Goal: Information Seeking & Learning: Learn about a topic

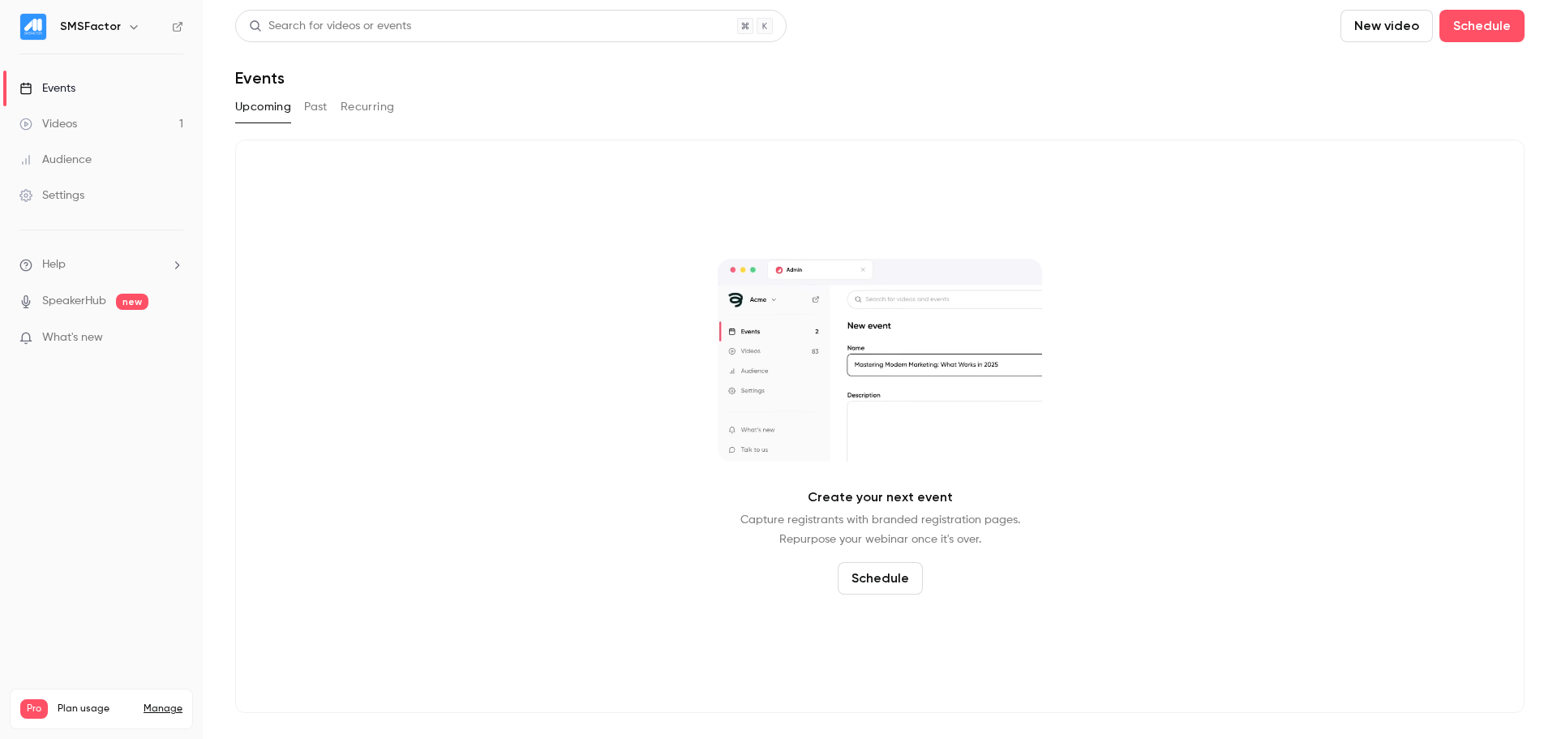
click at [304, 108] on button "Past" at bounding box center [316, 107] width 24 height 26
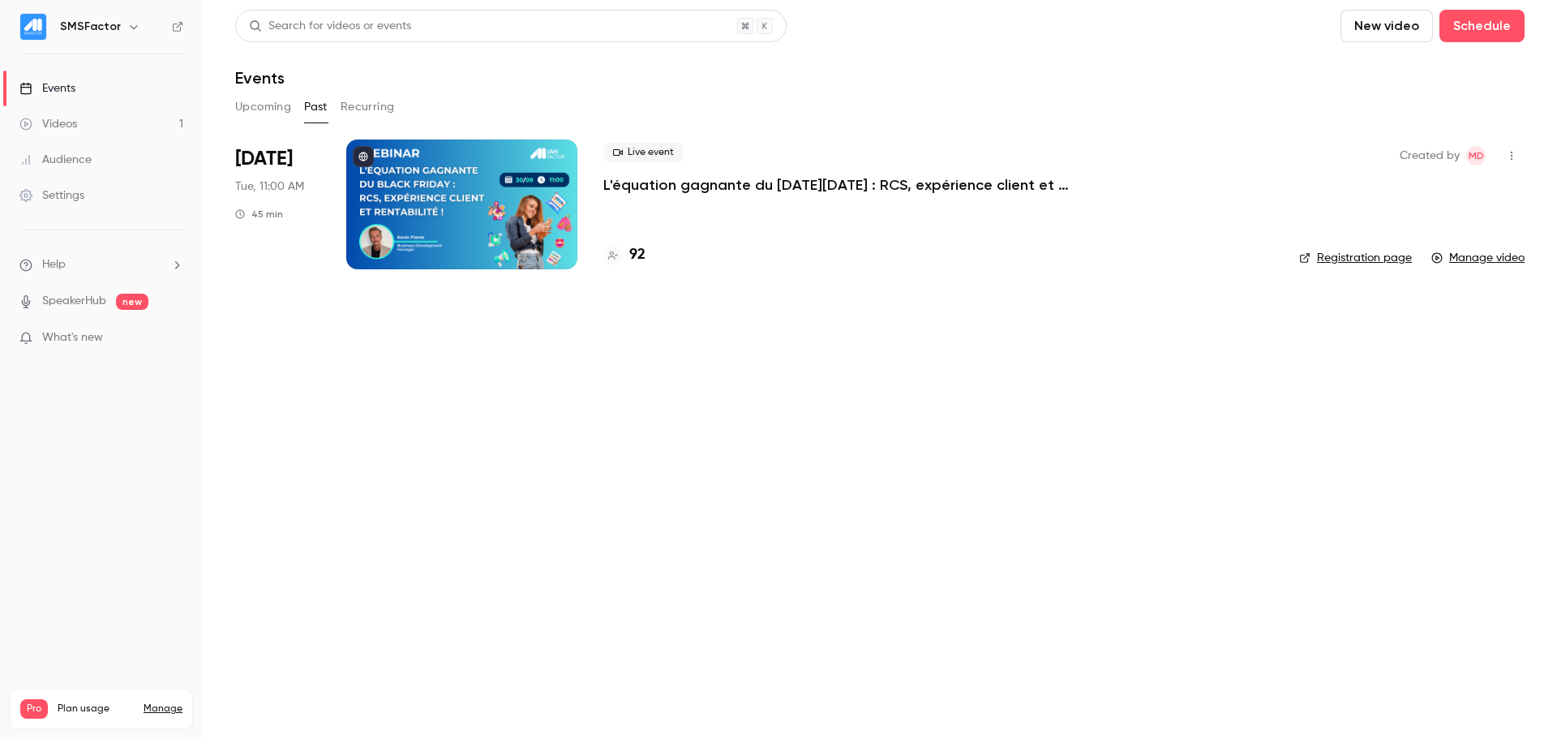
click at [637, 197] on div "Live event L'équation gagnante du [DATE][DATE] : RCS, expérience client et rent…" at bounding box center [938, 204] width 670 height 130
click at [650, 180] on p "L'équation gagnante du [DATE][DATE] : RCS, expérience client et rentabilité !" at bounding box center [846, 184] width 487 height 19
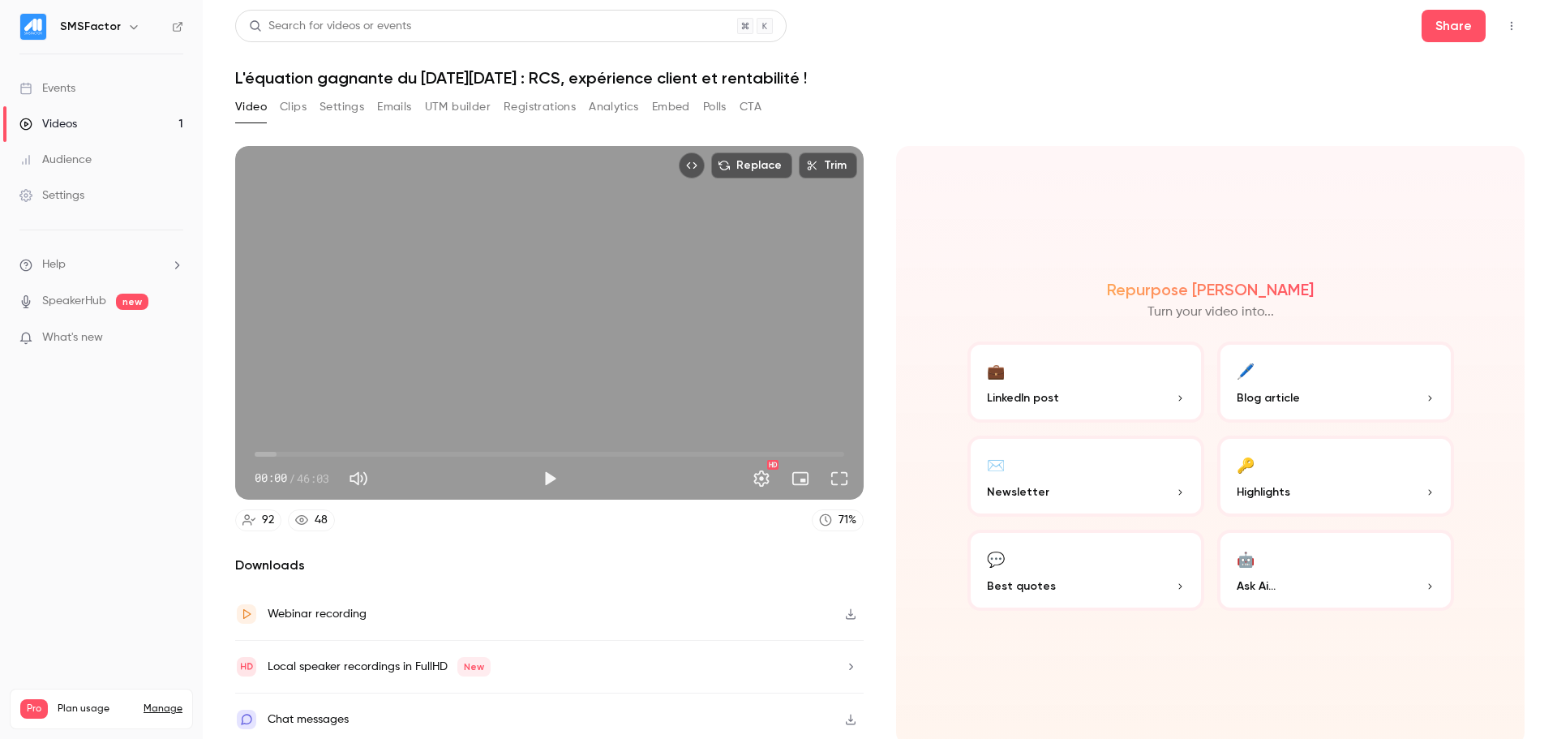
click at [553, 113] on button "Registrations" at bounding box center [540, 107] width 72 height 26
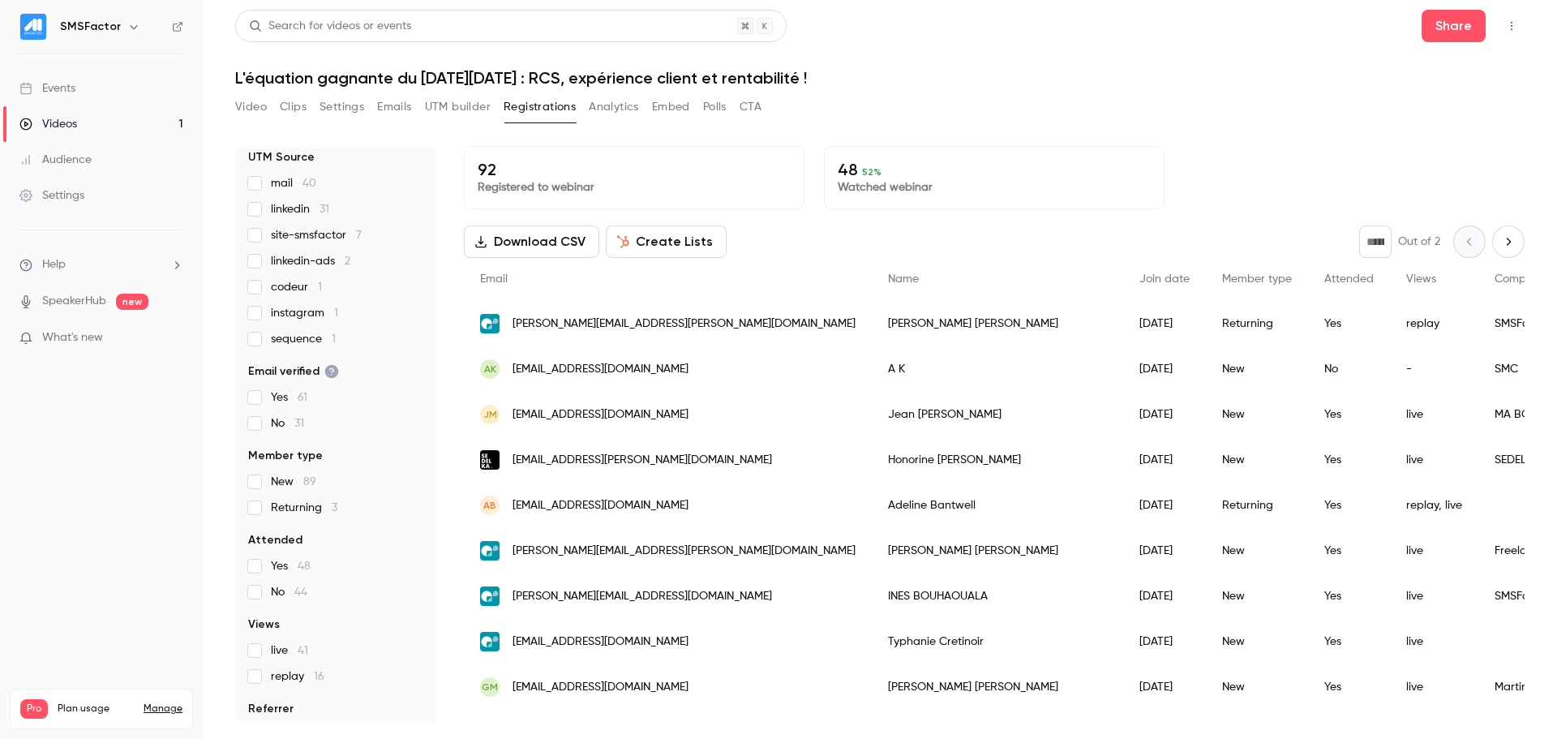
scroll to position [134, 0]
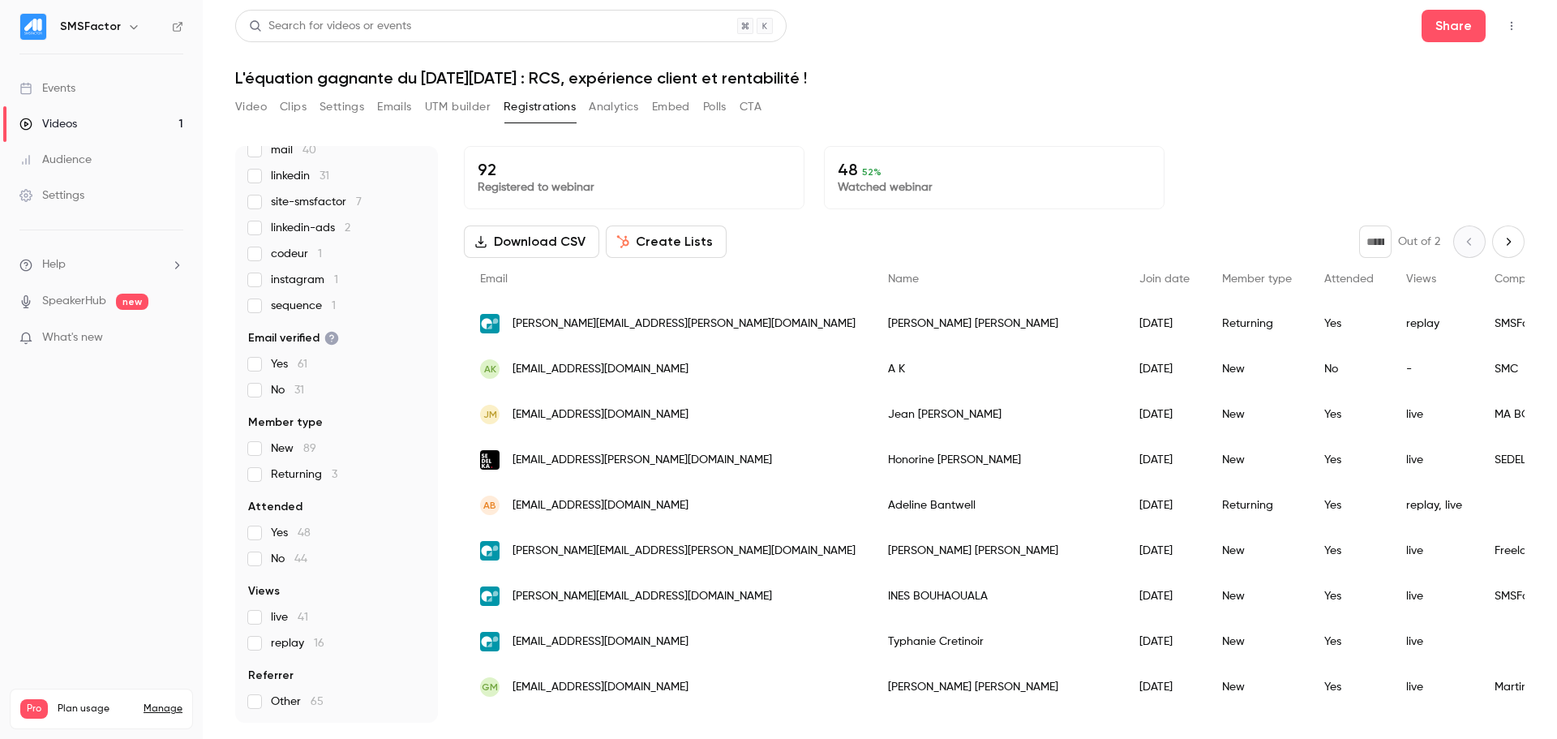
click at [285, 618] on span "live 41" at bounding box center [289, 617] width 37 height 16
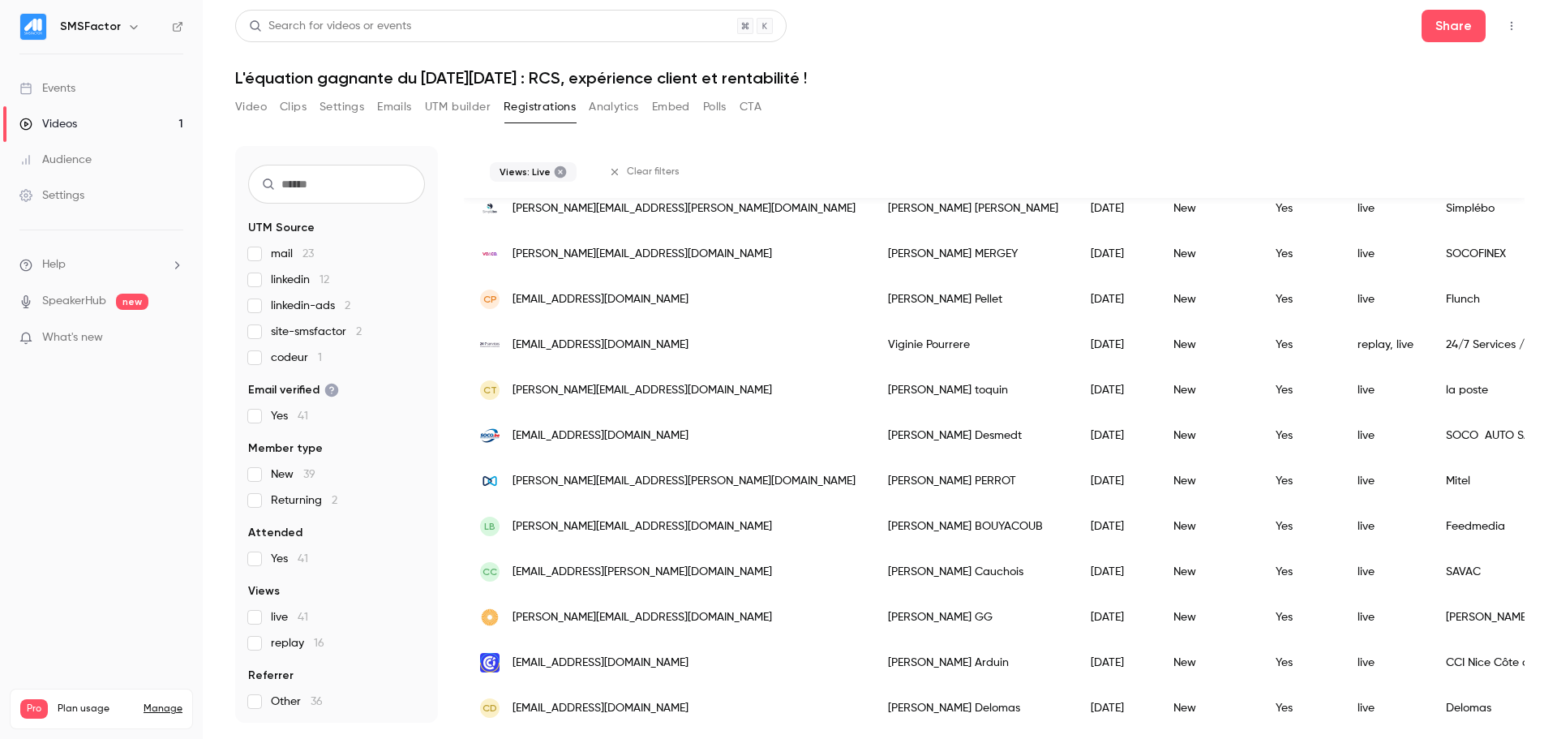
scroll to position [1504, 0]
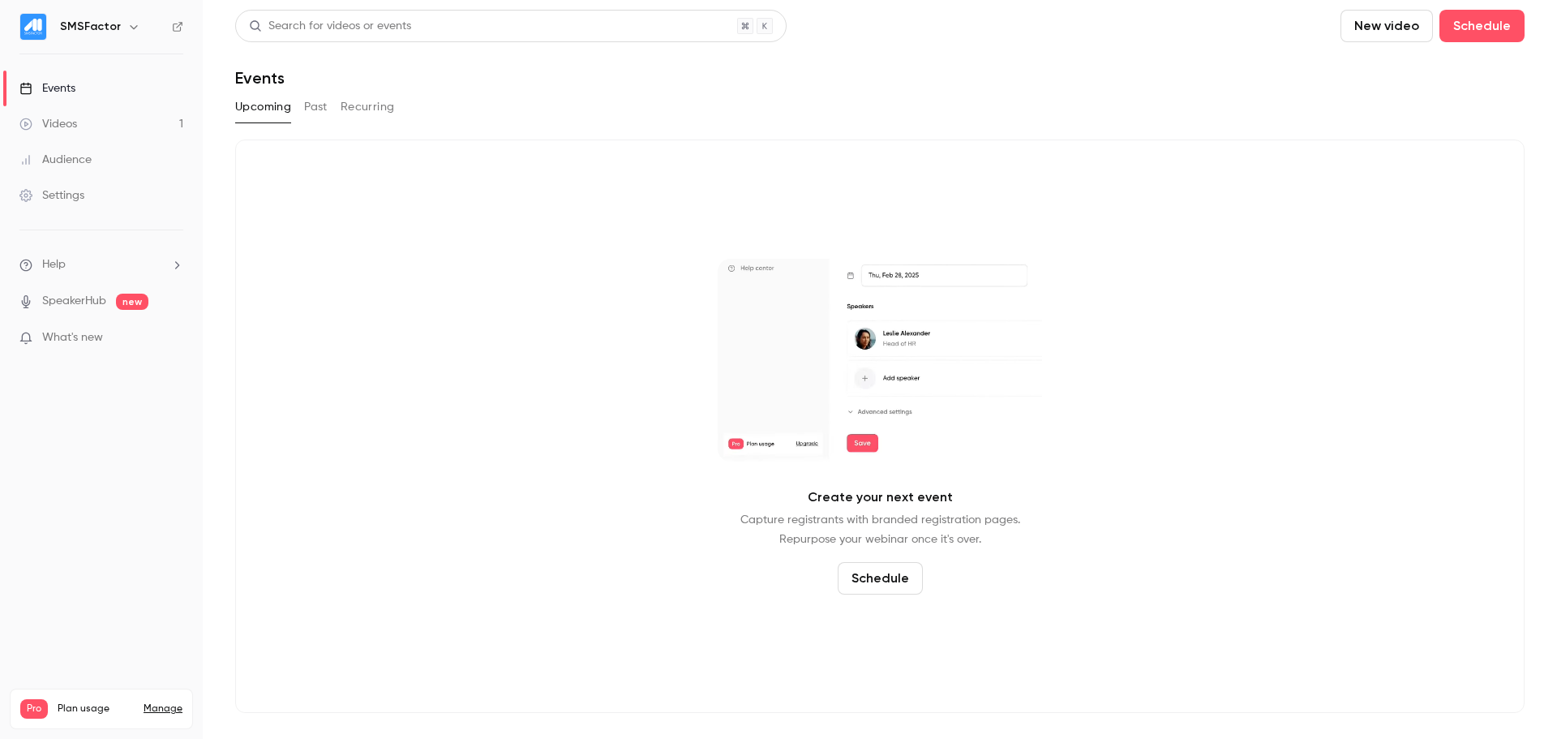
click at [129, 126] on link "Videos 1" at bounding box center [101, 124] width 203 height 36
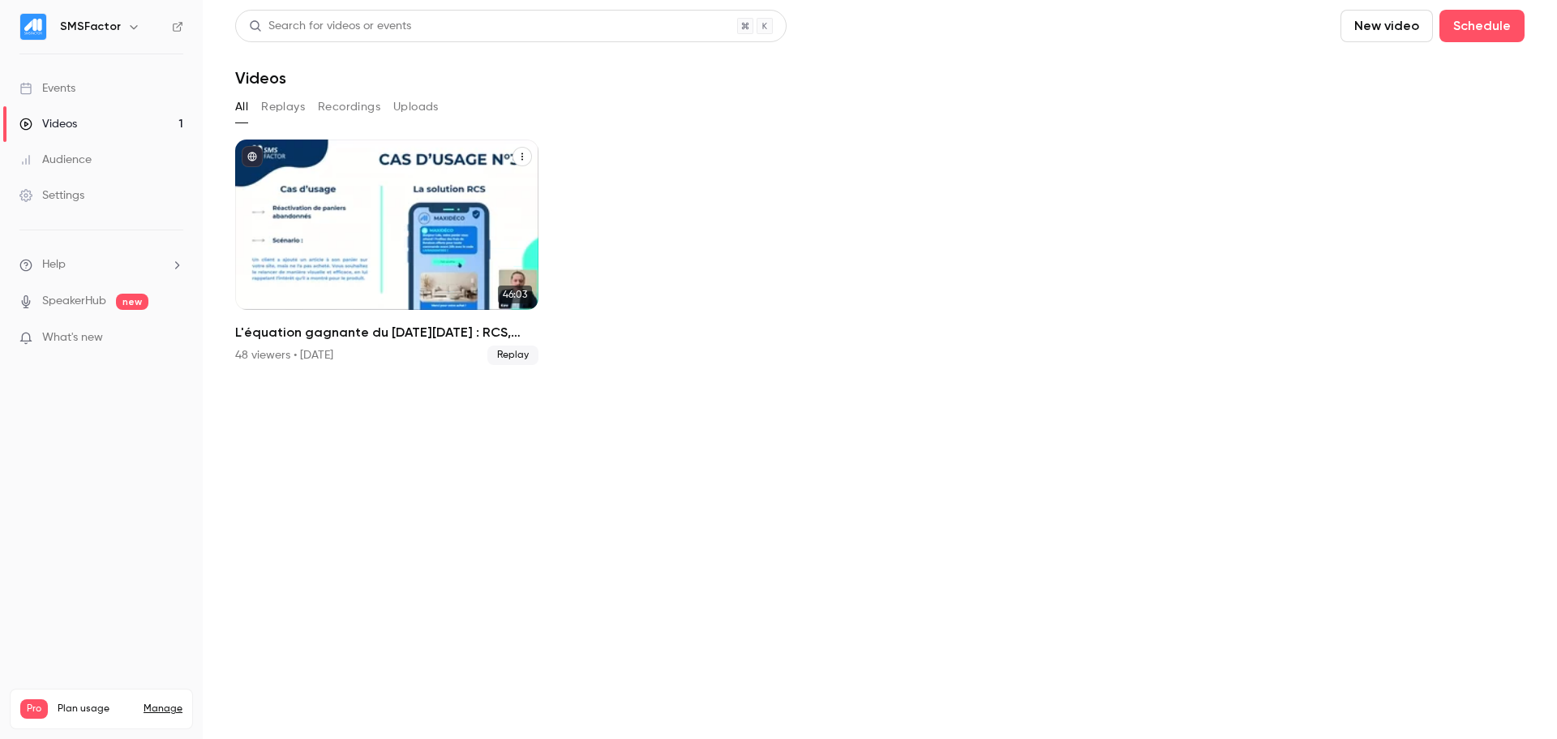
click at [410, 174] on div "L'équation gagnante du Black Friday : RCS, expérience client et rentabilité !" at bounding box center [386, 224] width 303 height 170
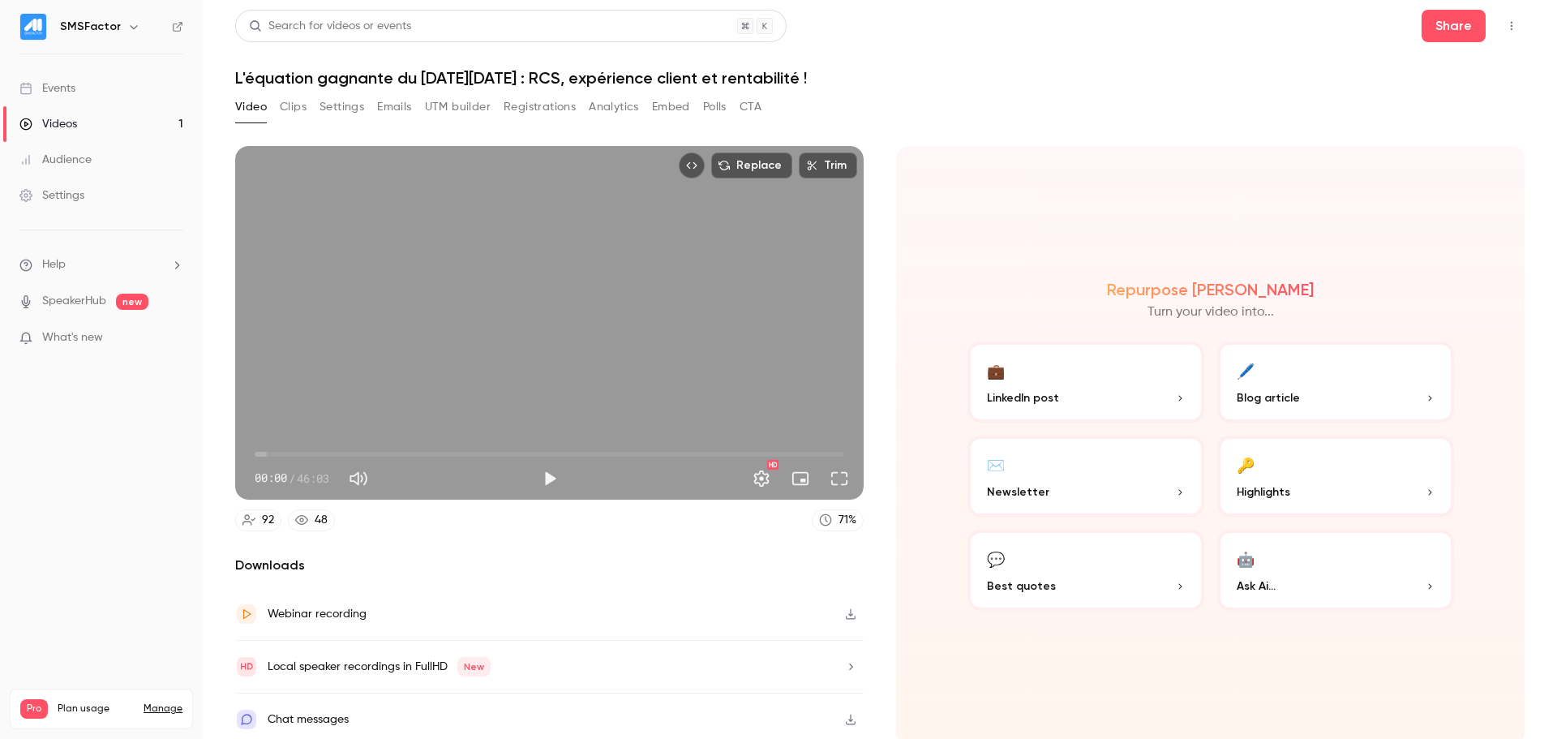
click at [539, 114] on button "Registrations" at bounding box center [540, 107] width 72 height 26
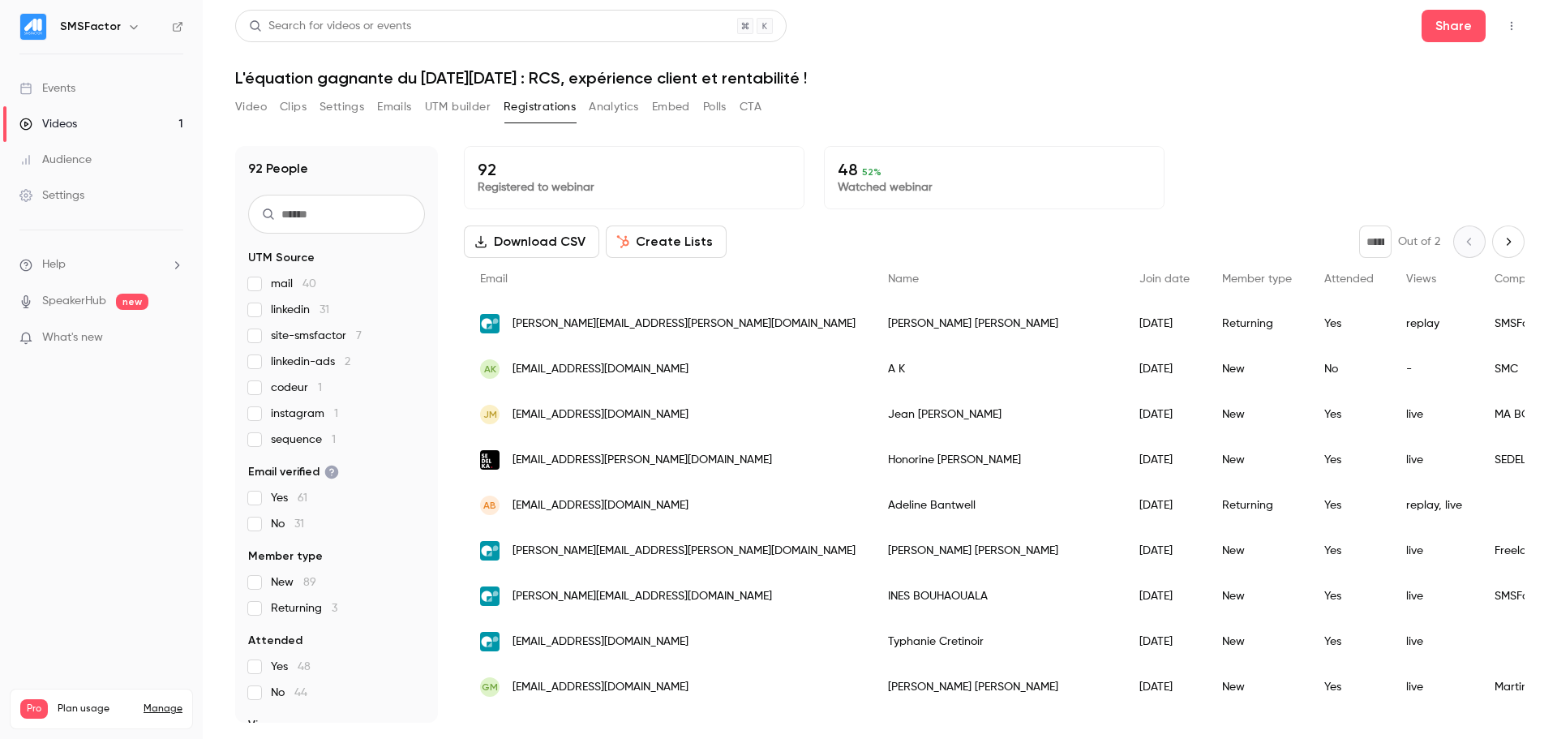
click at [298, 442] on span "sequence 1" at bounding box center [303, 439] width 65 height 16
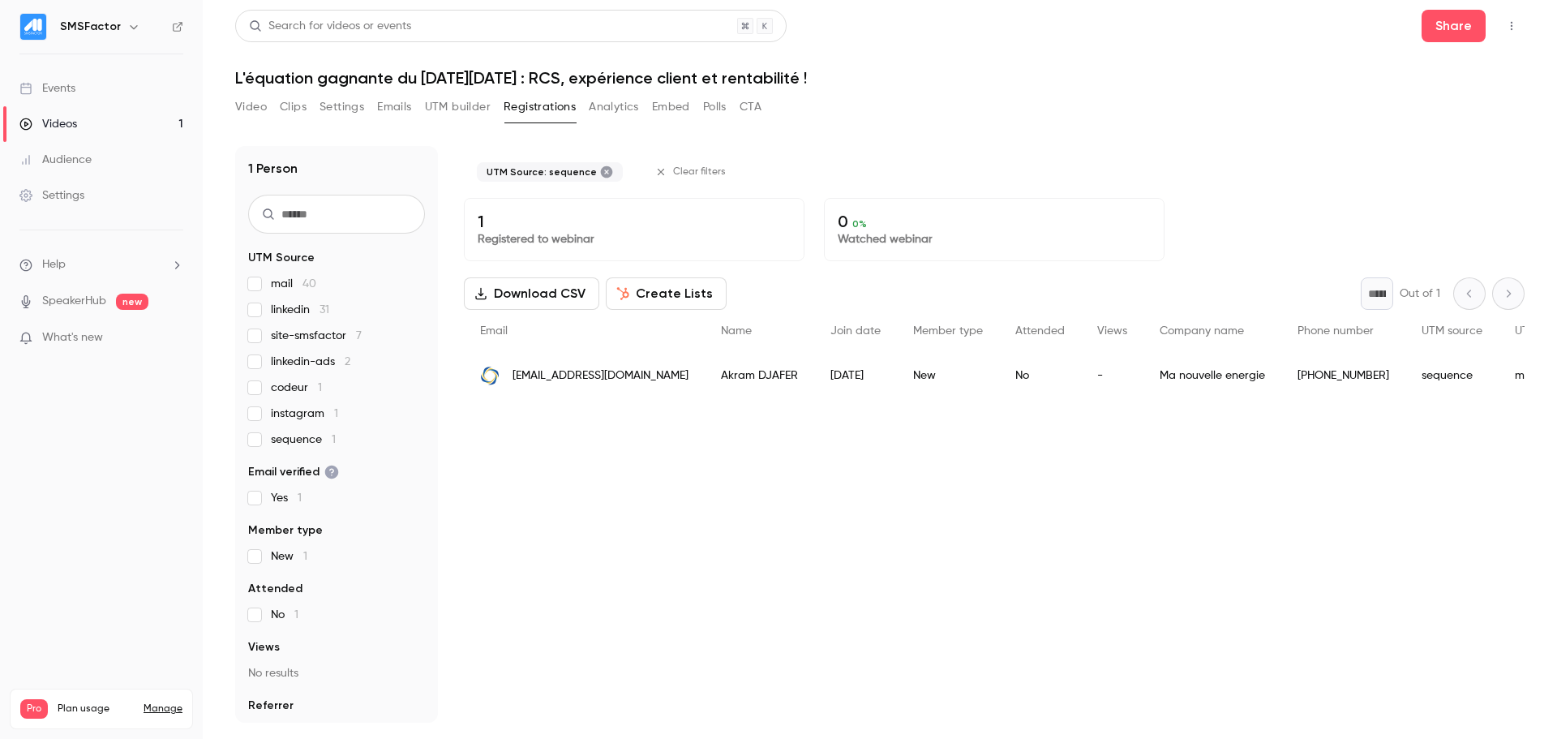
click at [289, 442] on span "sequence 1" at bounding box center [303, 439] width 65 height 16
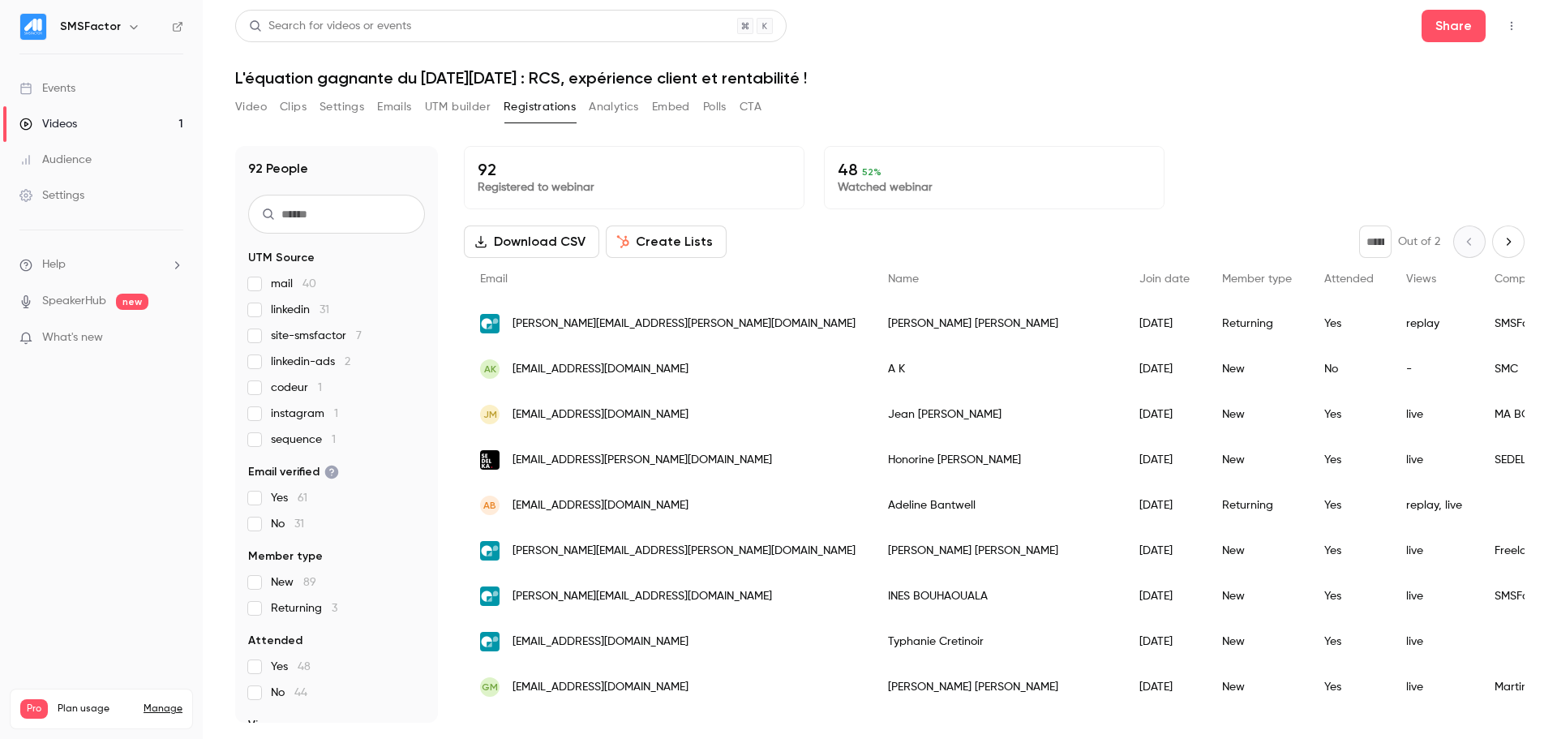
click at [272, 410] on span "instagram 1" at bounding box center [304, 413] width 67 height 16
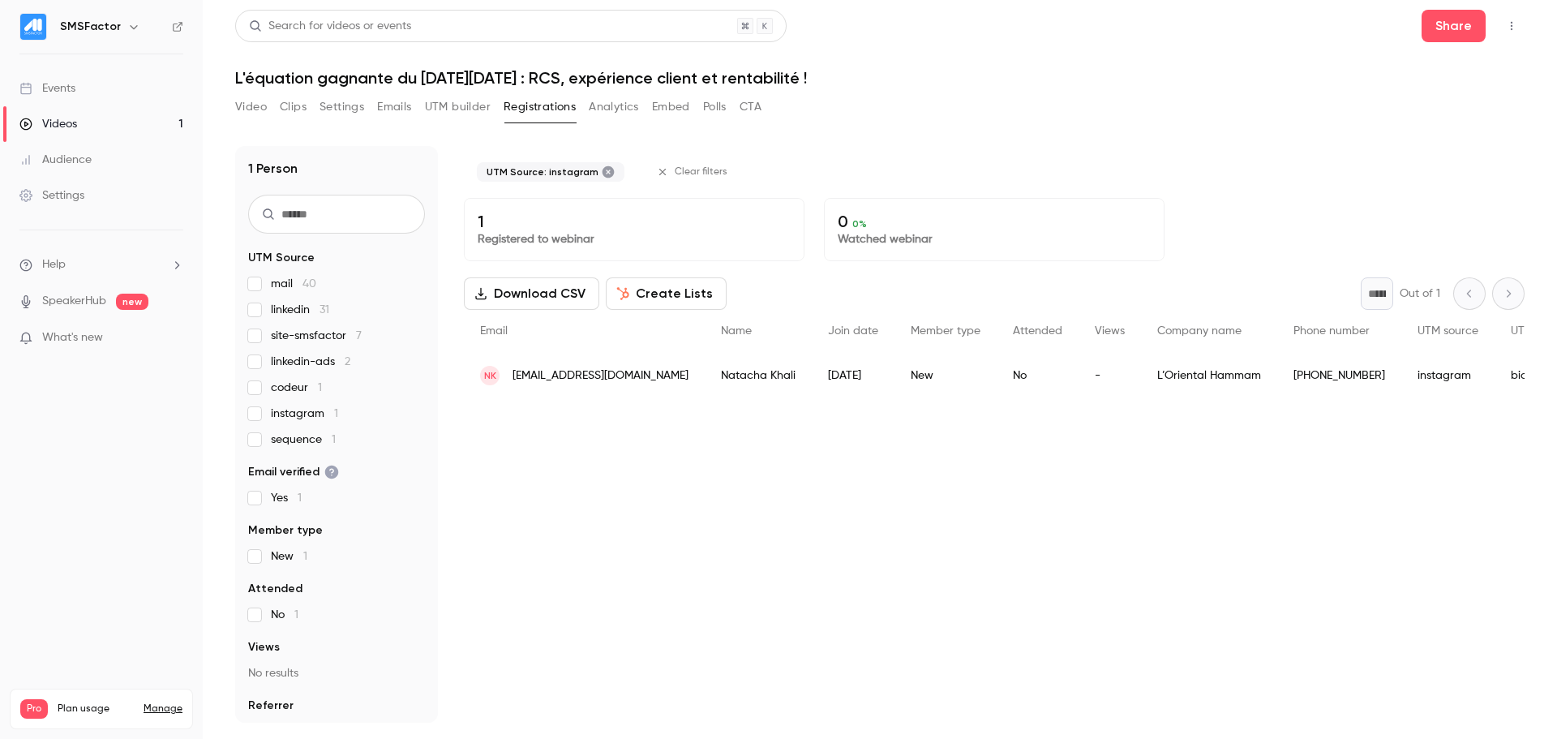
click at [272, 410] on span "instagram 1" at bounding box center [304, 413] width 67 height 16
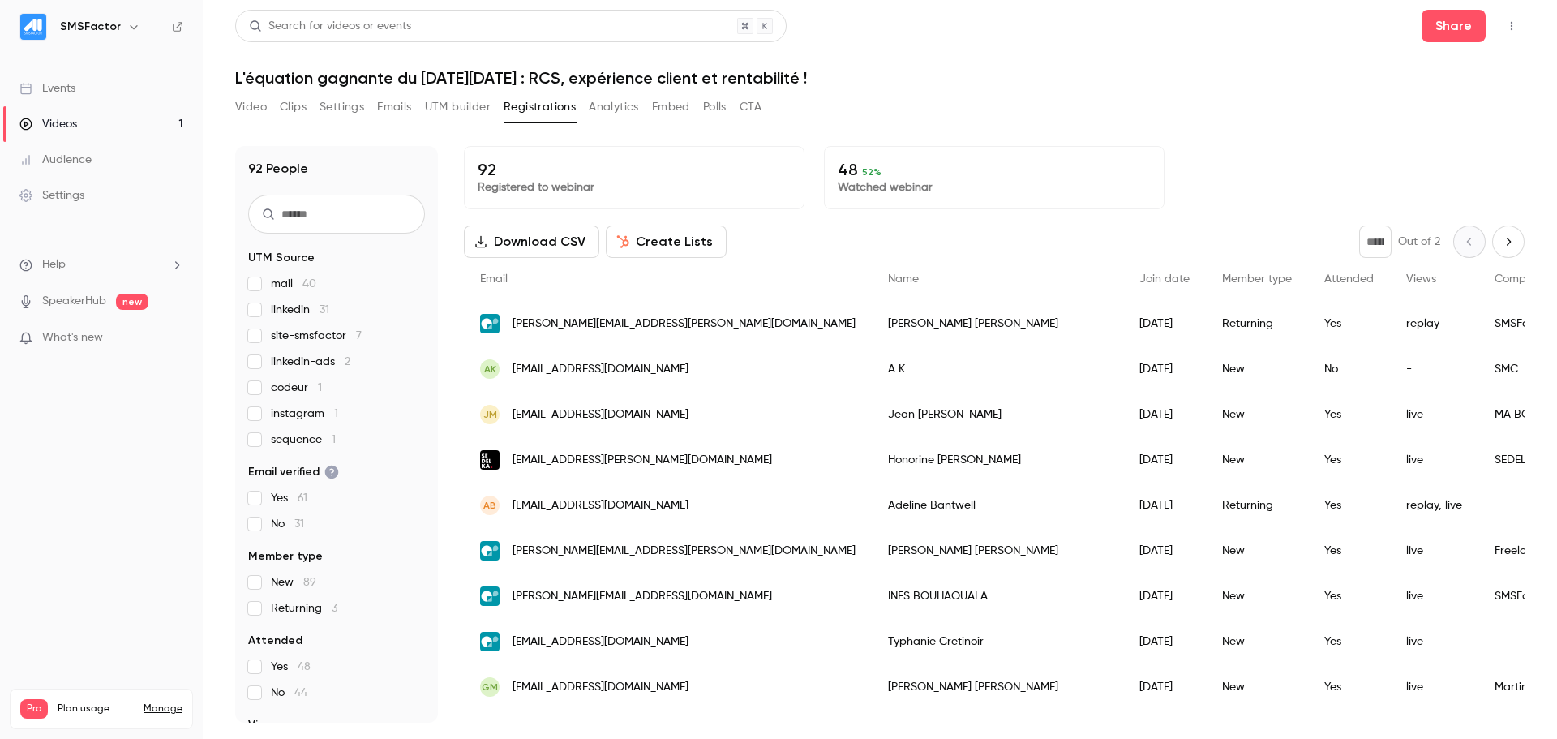
click at [272, 385] on span "codeur 1" at bounding box center [296, 388] width 51 height 16
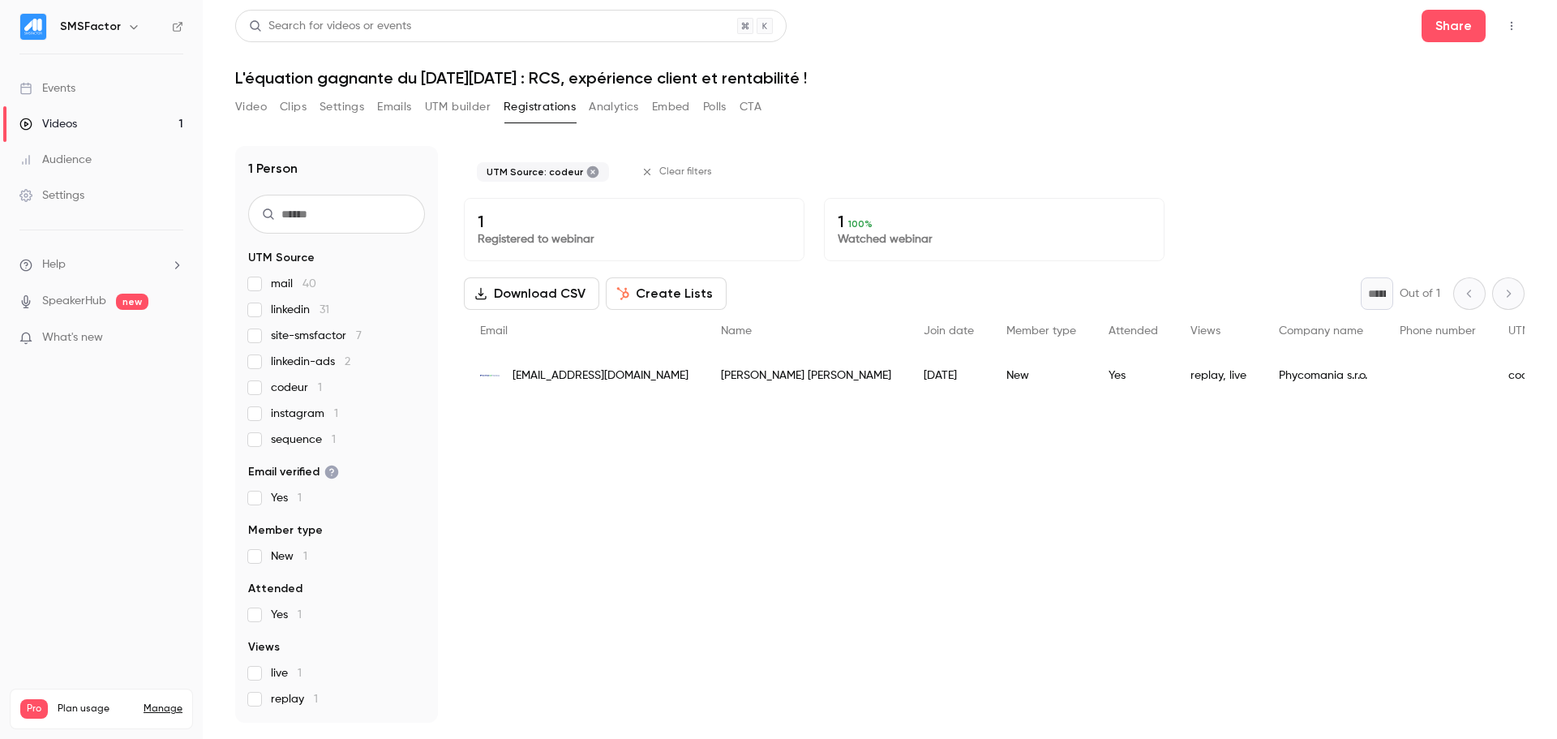
click at [273, 385] on span "codeur 1" at bounding box center [296, 388] width 51 height 16
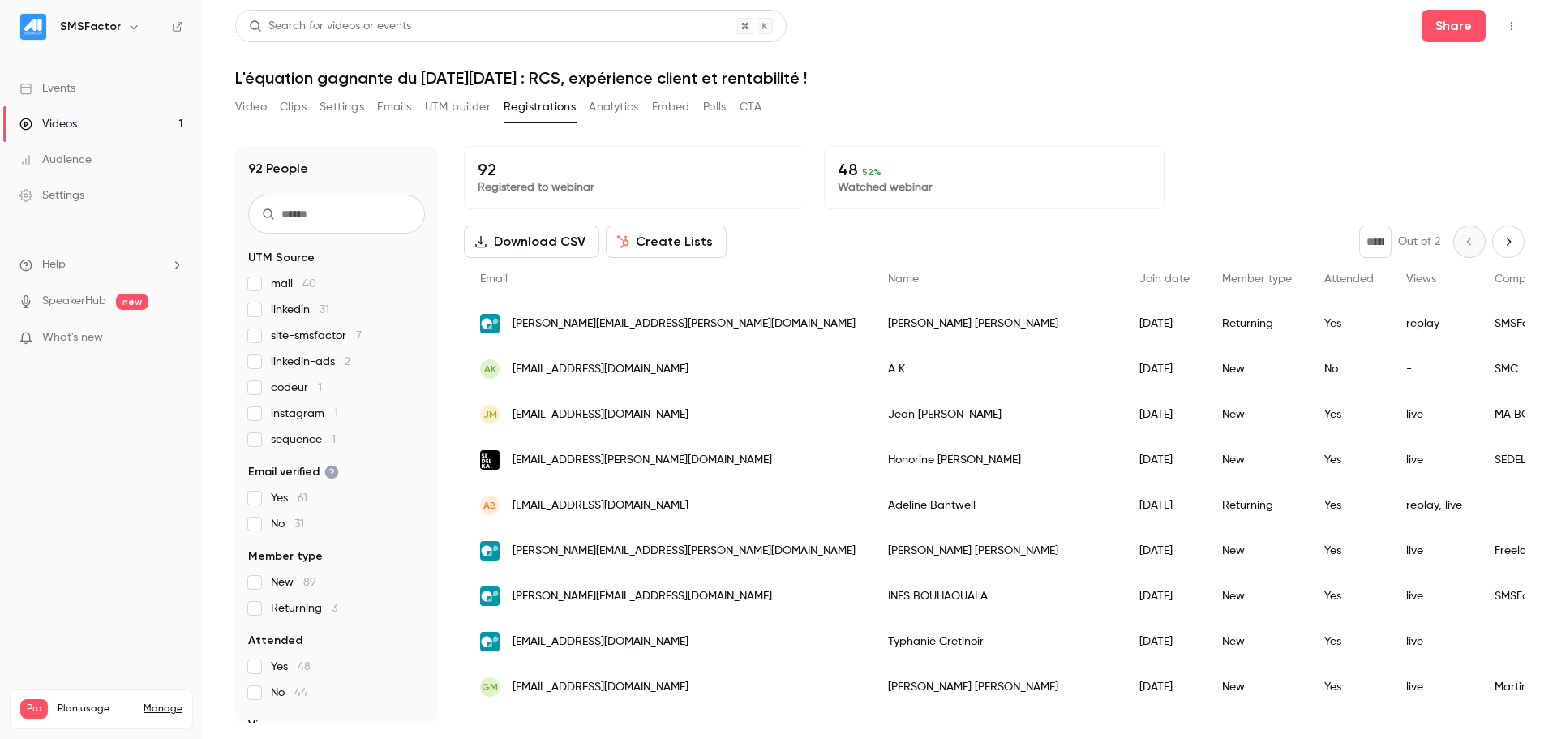
click at [284, 363] on span "linkedin-ads 2" at bounding box center [310, 362] width 79 height 16
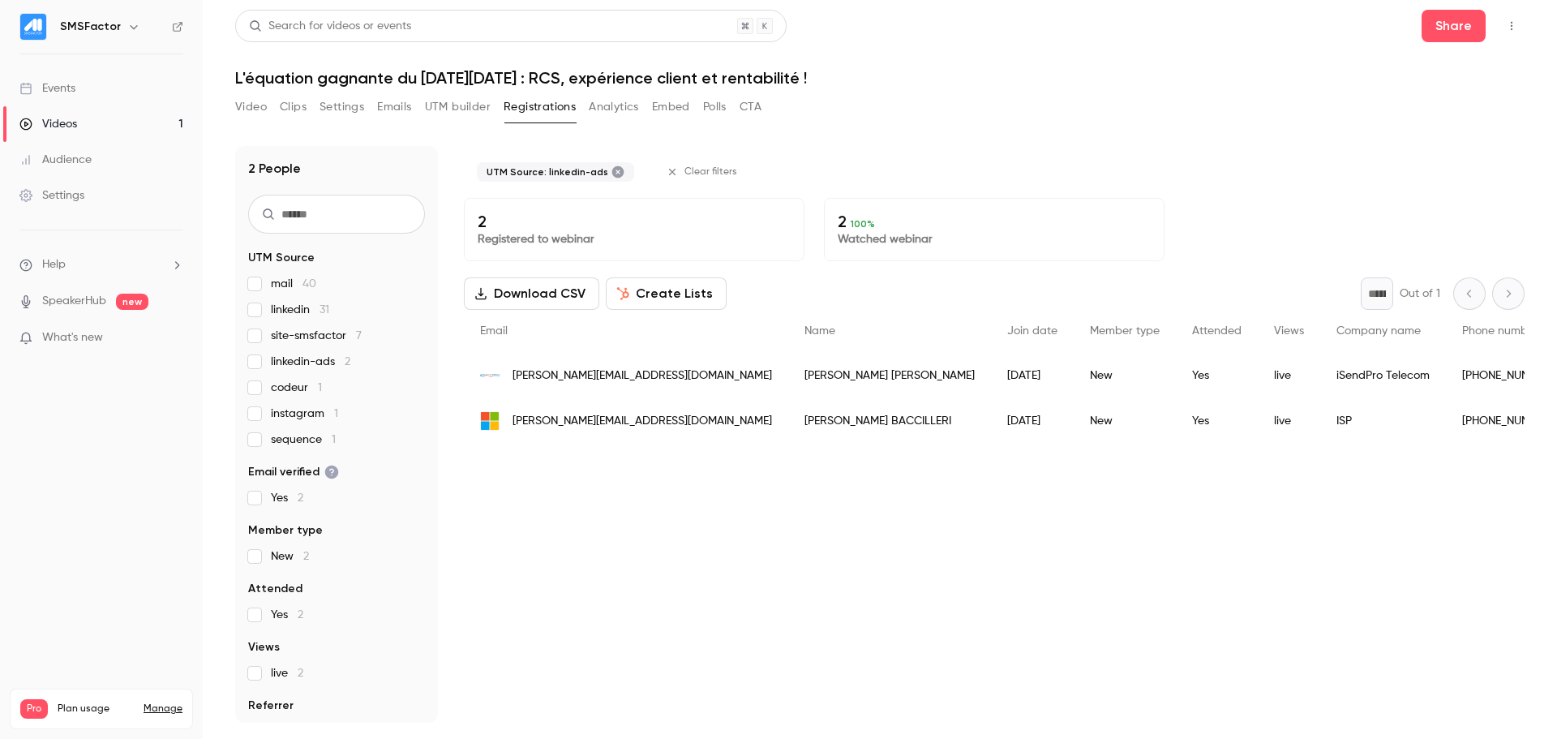
click at [294, 367] on span "linkedin-ads 2" at bounding box center [310, 362] width 79 height 16
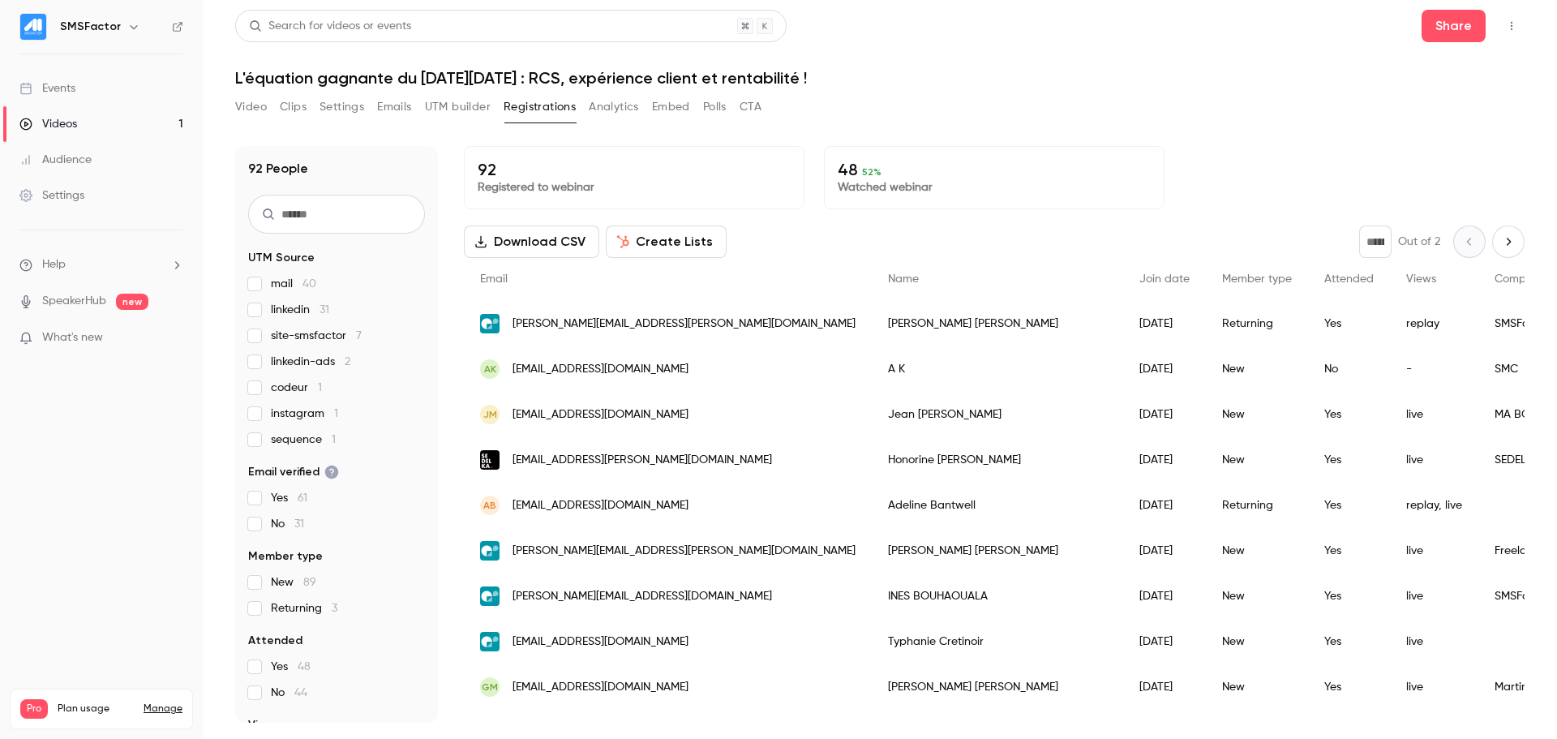
click at [296, 334] on span "site-smsfactor 7" at bounding box center [316, 336] width 91 height 16
click at [1499, 239] on icon "Next page" at bounding box center [1508, 241] width 18 height 13
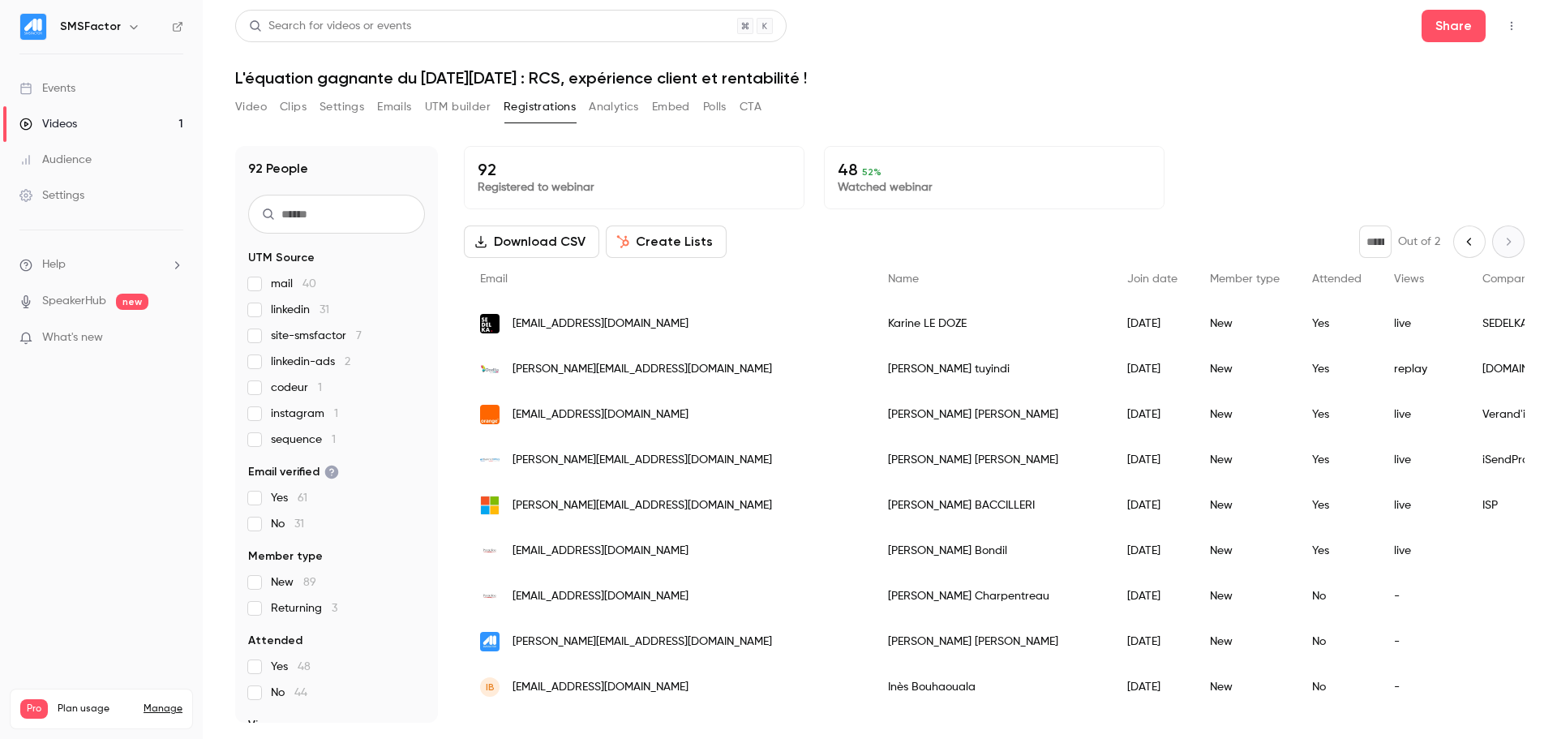
click at [1463, 239] on icon "Previous page" at bounding box center [1470, 241] width 18 height 13
type input "*"
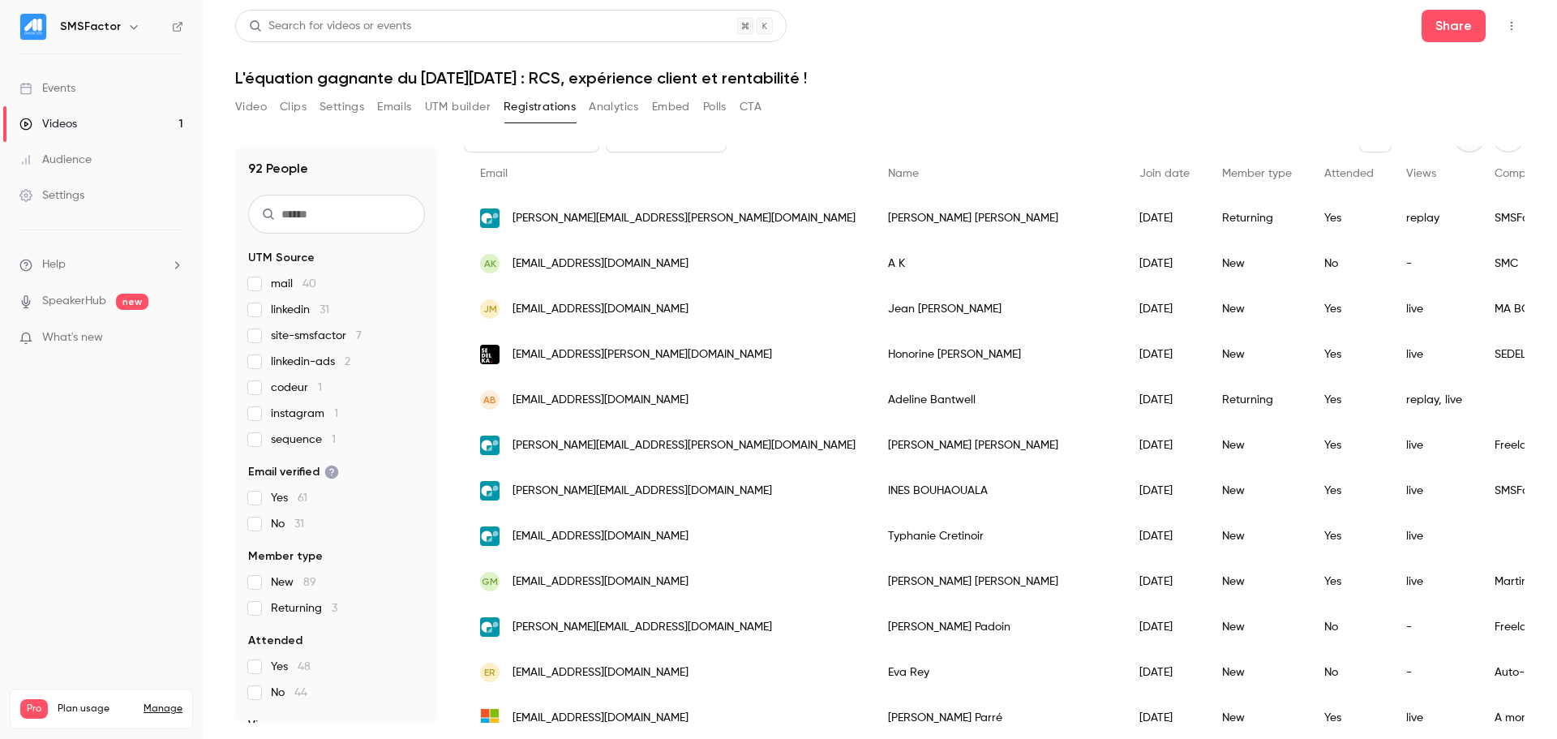
scroll to position [101, 0]
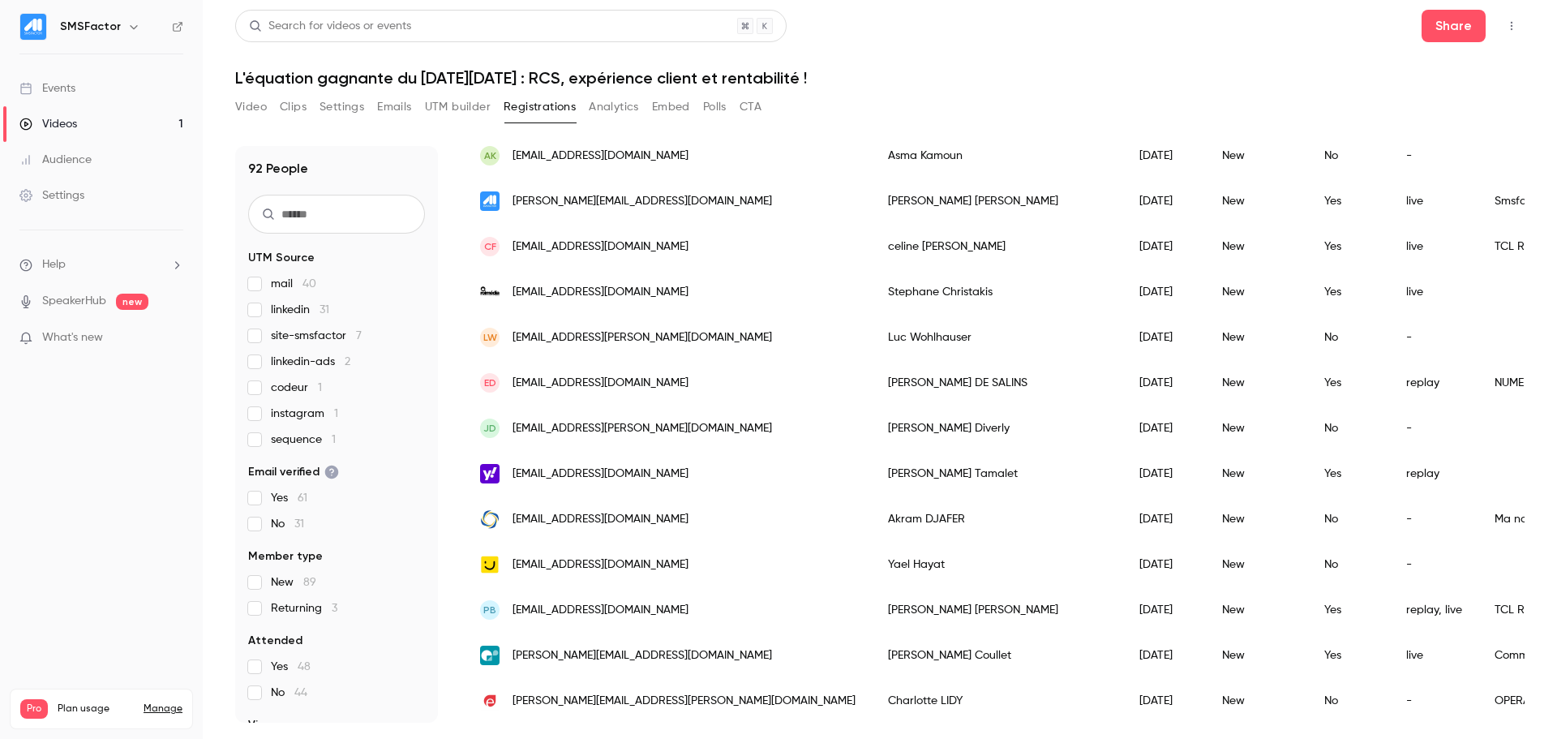
click at [298, 363] on span "linkedin-ads 2" at bounding box center [310, 362] width 79 height 16
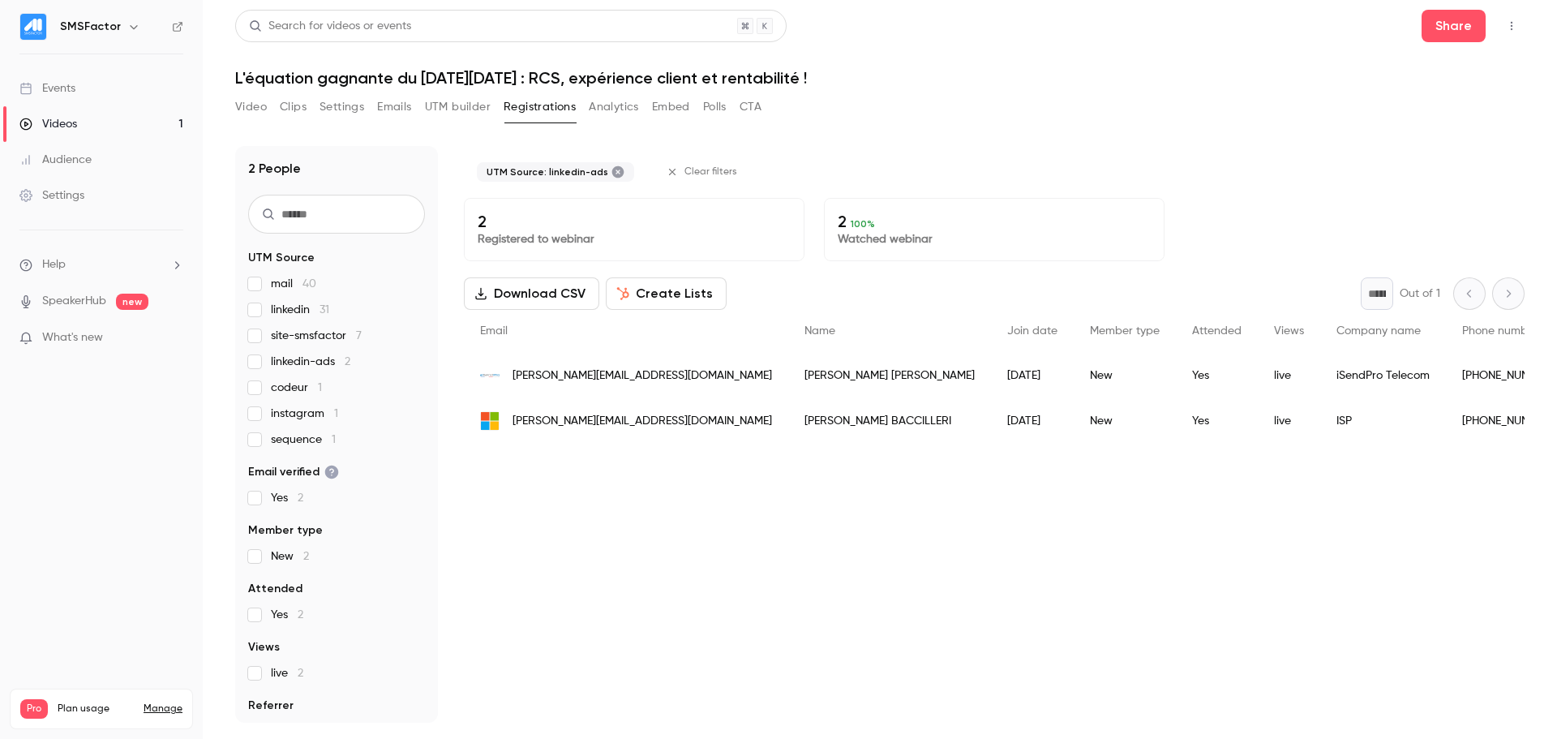
scroll to position [0, 0]
